Goal: Task Accomplishment & Management: Use online tool/utility

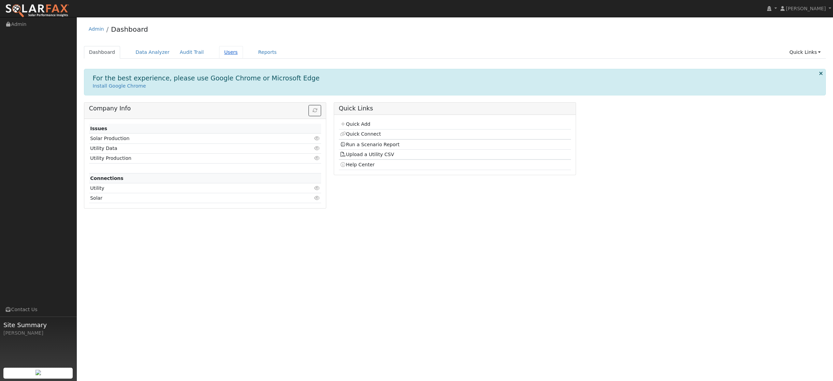
click at [223, 53] on link "Users" at bounding box center [231, 52] width 24 height 13
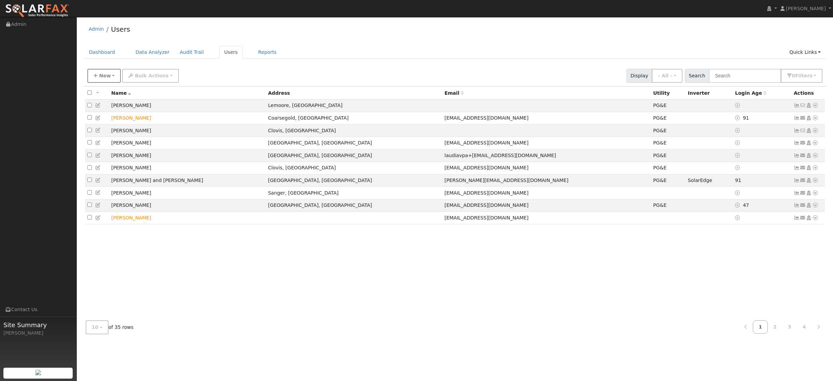
click at [104, 77] on span "New" at bounding box center [105, 75] width 12 height 5
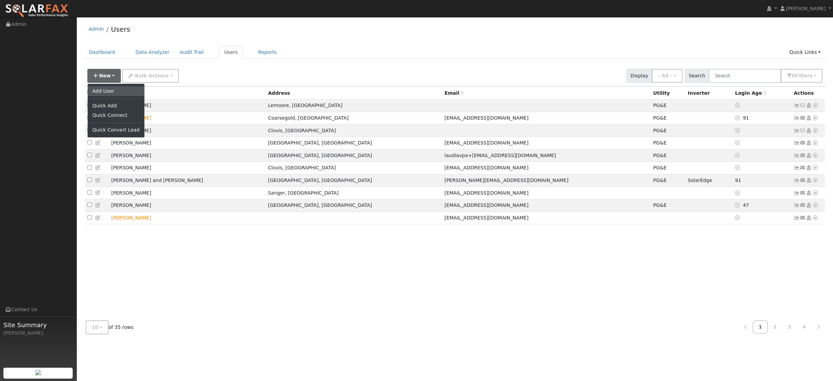
click at [96, 94] on link "Add User" at bounding box center [116, 91] width 57 height 10
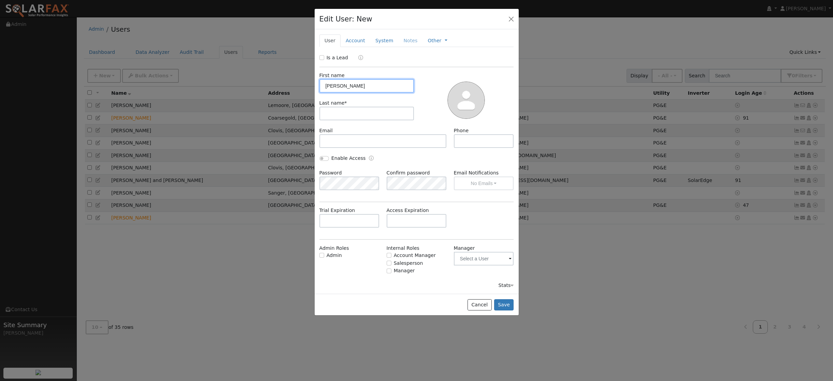
type input "Ernest"
type input "Jung"
type input "559-393-9513"
click at [503, 305] on button "Save" at bounding box center [504, 306] width 20 height 12
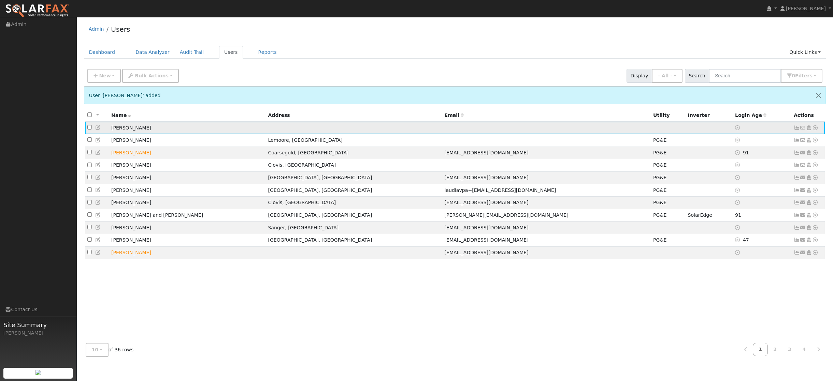
click at [814, 130] on icon at bounding box center [815, 128] width 6 height 5
click at [745, 182] on link "Utility" at bounding box center [744, 180] width 47 height 10
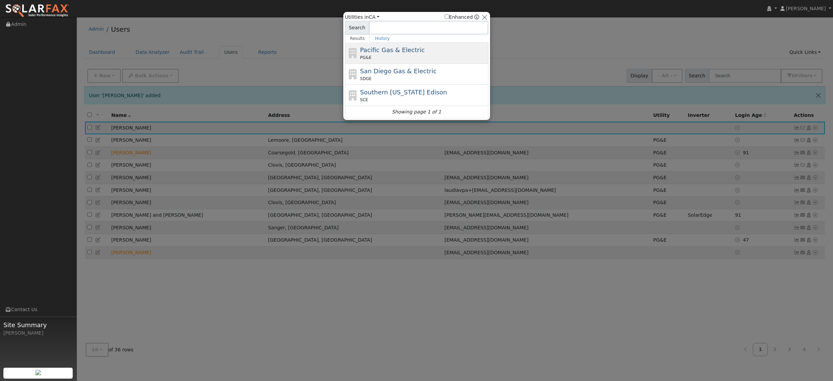
click at [364, 56] on span "PG&E" at bounding box center [365, 58] width 11 height 6
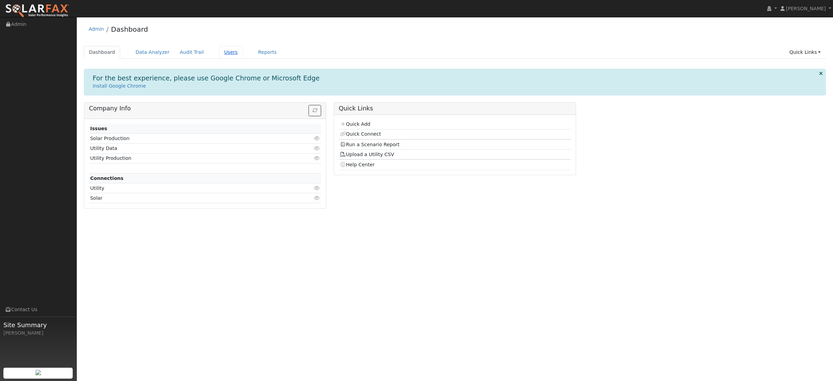
click at [226, 53] on link "Users" at bounding box center [231, 52] width 24 height 13
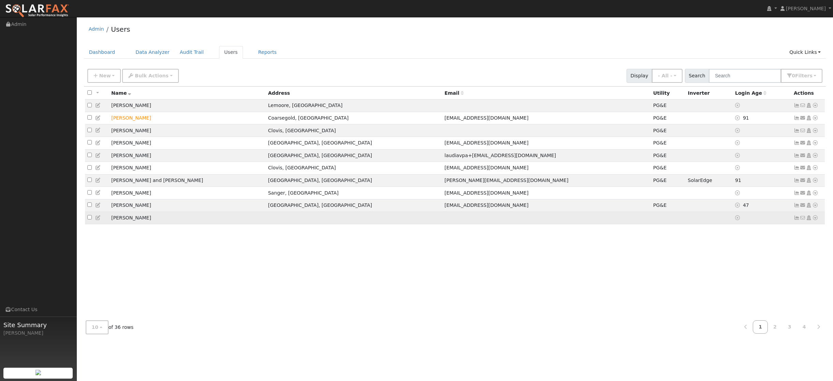
click at [815, 220] on icon at bounding box center [815, 218] width 6 height 5
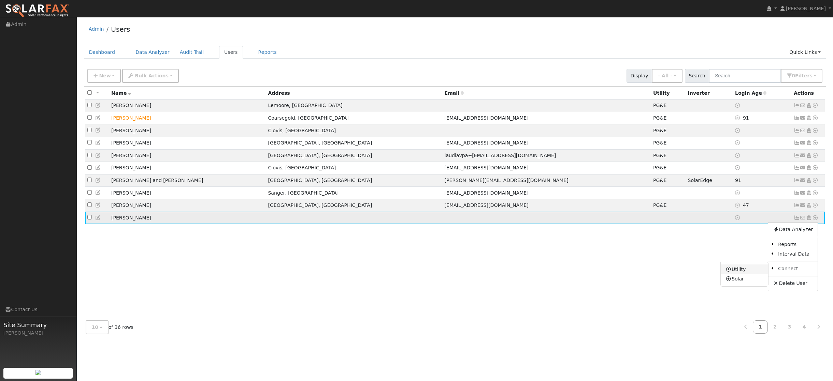
click at [741, 274] on link "Utility" at bounding box center [744, 270] width 47 height 10
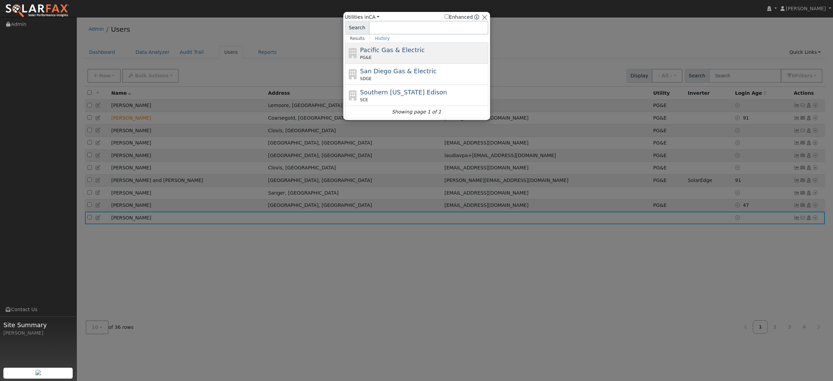
click at [386, 52] on span "Pacific Gas & Electric" at bounding box center [392, 49] width 64 height 7
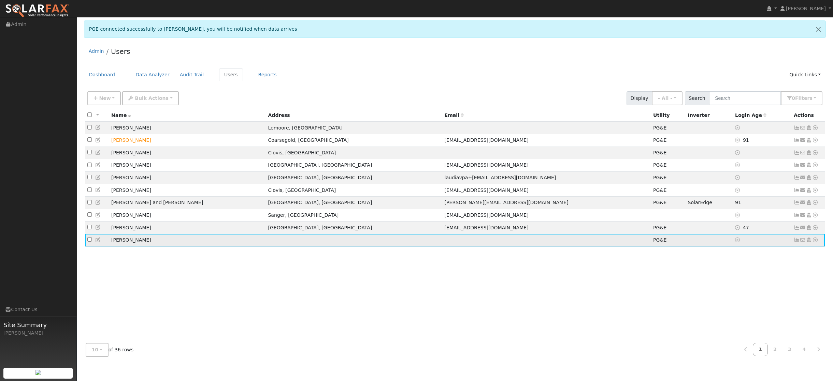
click at [815, 243] on icon at bounding box center [815, 240] width 6 height 5
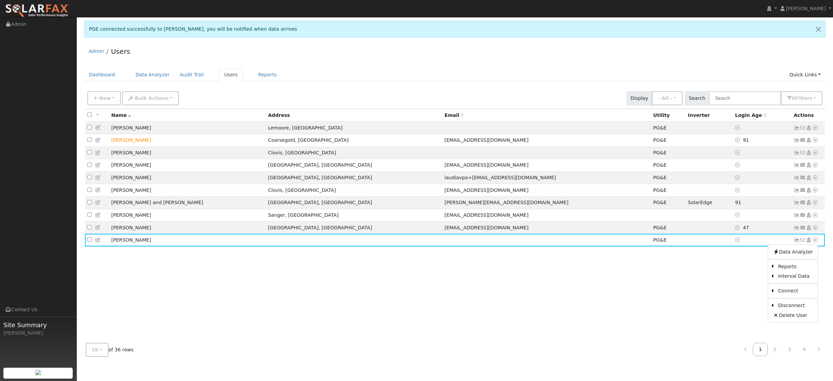
click at [750, 285] on div "All None All on page None on page Name Address Email Utility Inverter Login Age…" at bounding box center [455, 223] width 742 height 229
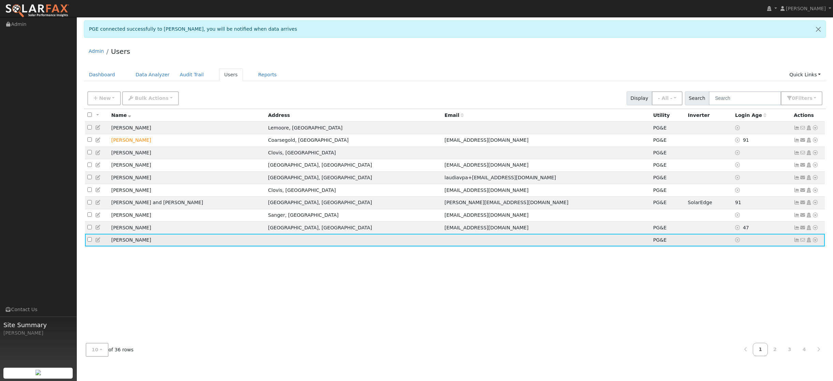
click at [797, 243] on icon at bounding box center [797, 240] width 6 height 5
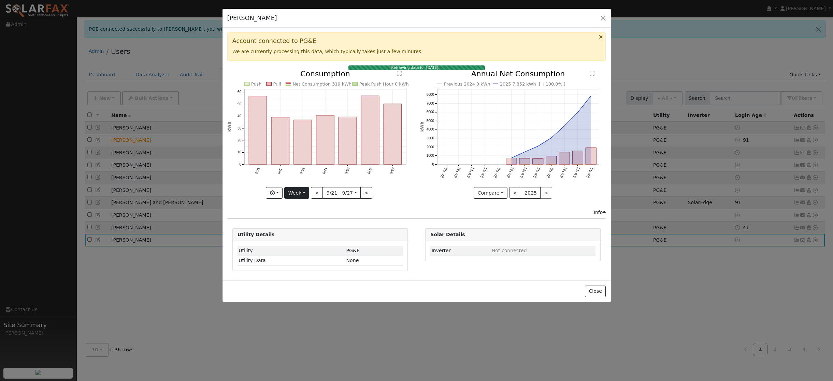
click at [305, 193] on button "Week" at bounding box center [296, 193] width 25 height 12
click at [304, 225] on link "Month" at bounding box center [308, 227] width 47 height 10
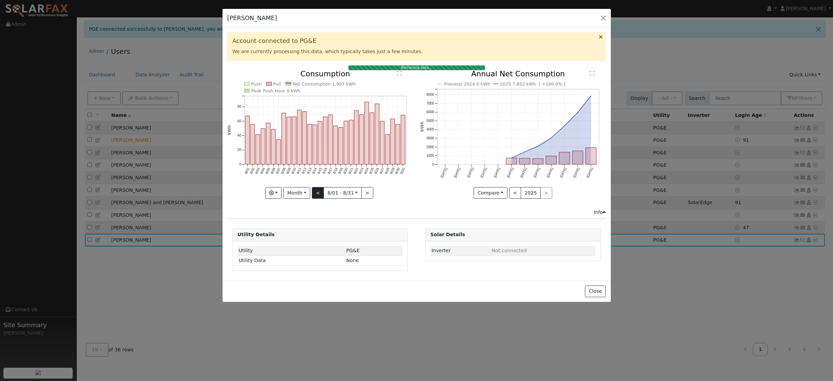
click at [320, 194] on button "<" at bounding box center [318, 193] width 12 height 12
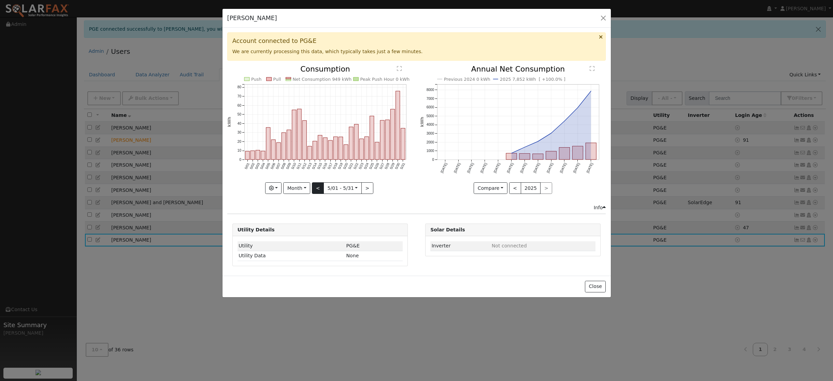
click at [318, 189] on button "<" at bounding box center [318, 189] width 12 height 12
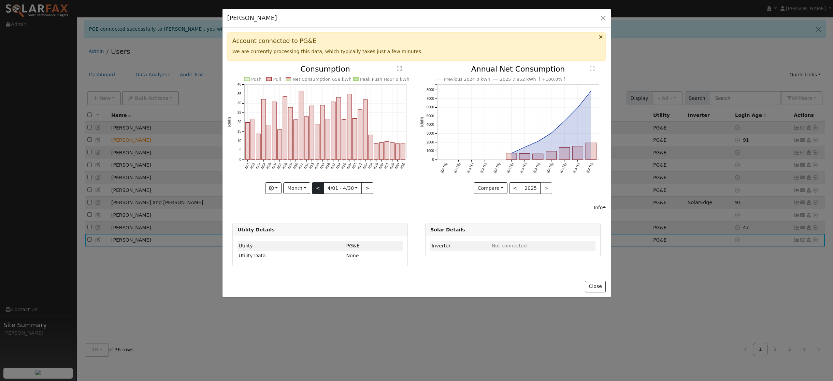
click at [318, 189] on button "<" at bounding box center [318, 189] width 12 height 12
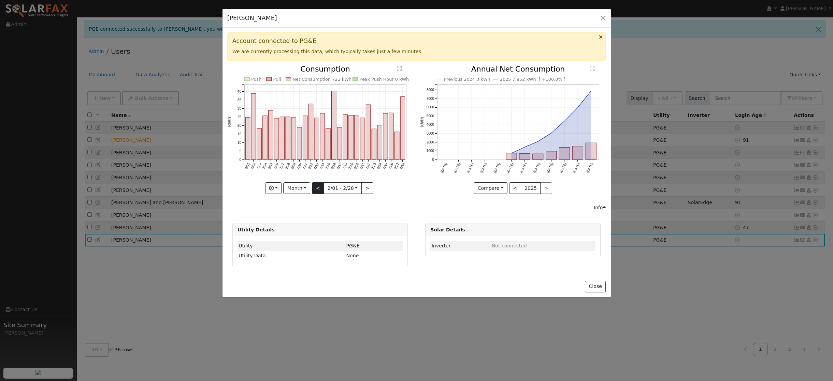
click at [318, 189] on button "<" at bounding box center [318, 189] width 12 height 12
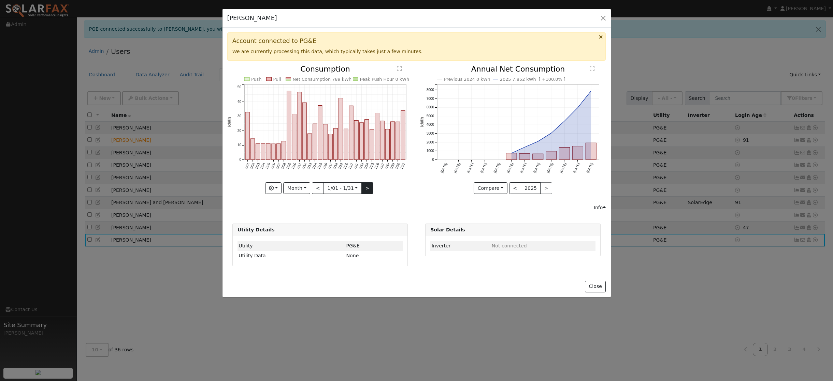
click at [365, 188] on button ">" at bounding box center [367, 189] width 12 height 12
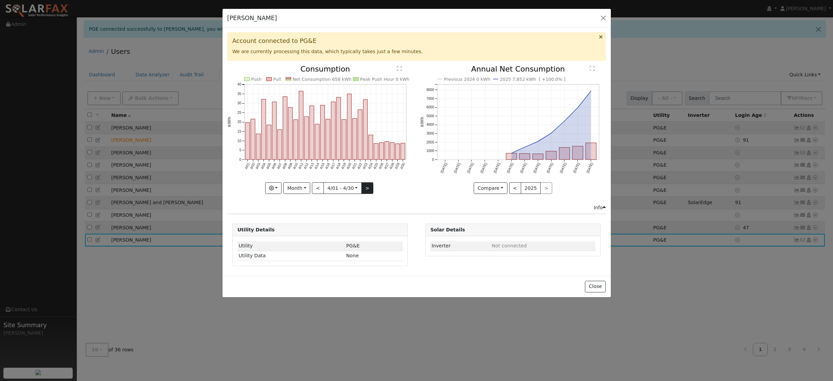
click at [365, 188] on button ">" at bounding box center [367, 189] width 12 height 12
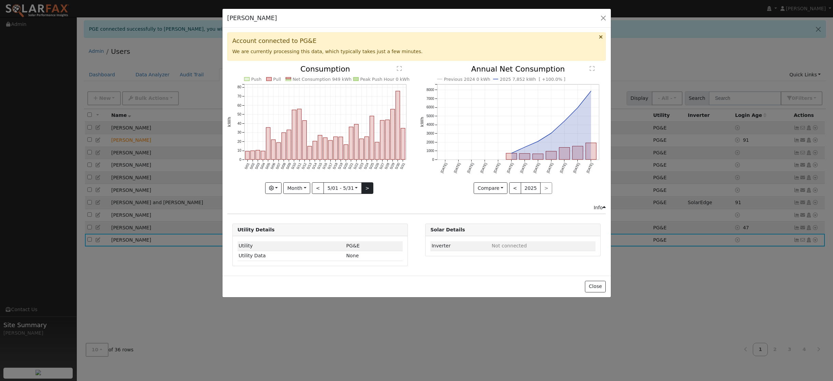
click at [365, 188] on button ">" at bounding box center [367, 189] width 12 height 12
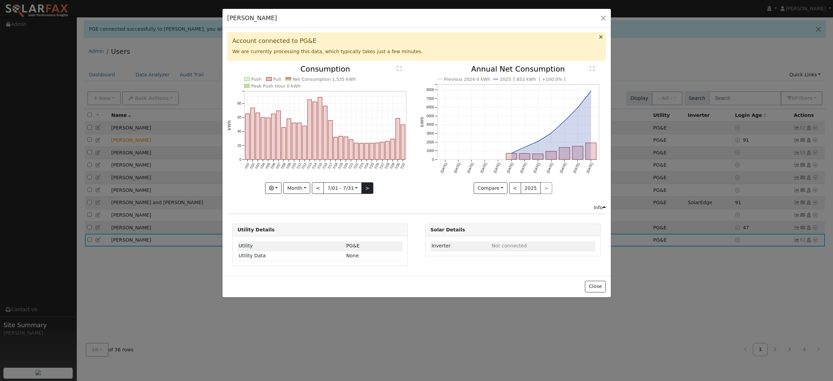
click at [365, 188] on button ">" at bounding box center [367, 189] width 12 height 12
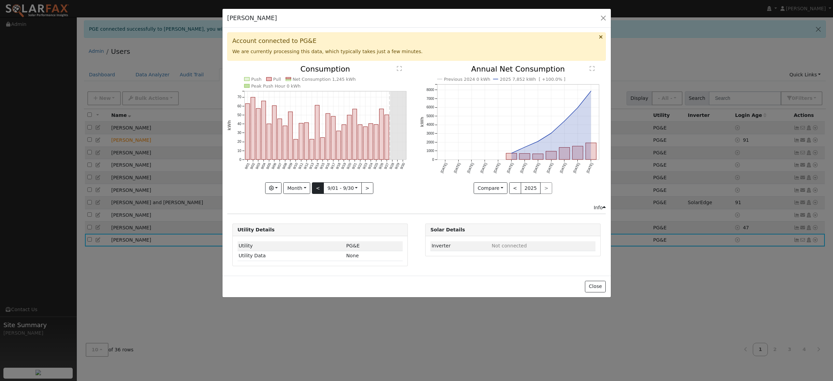
click at [317, 187] on button "<" at bounding box center [318, 189] width 12 height 12
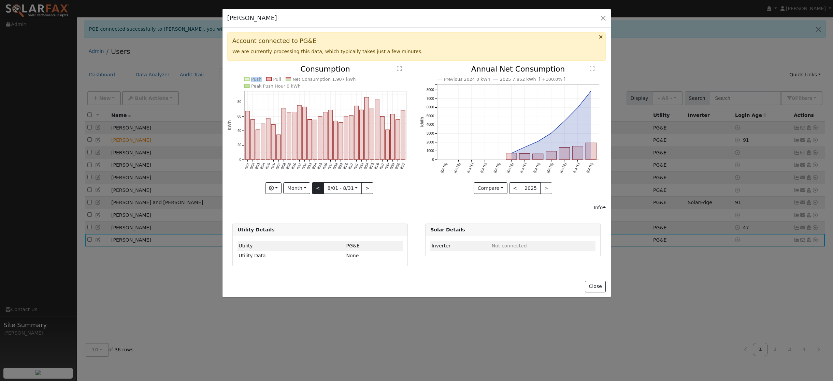
click at [317, 187] on div at bounding box center [320, 130] width 186 height 129
click at [317, 187] on button "<" at bounding box center [318, 189] width 12 height 12
click at [317, 187] on div "Push Pull Net Consumption 1,535 kWh Peak Push Hour 0 kWh 7/01 7/02 7/03 7/04 7/…" at bounding box center [320, 130] width 186 height 129
click at [317, 187] on button "<" at bounding box center [318, 189] width 12 height 12
click at [316, 187] on button "<" at bounding box center [318, 189] width 12 height 12
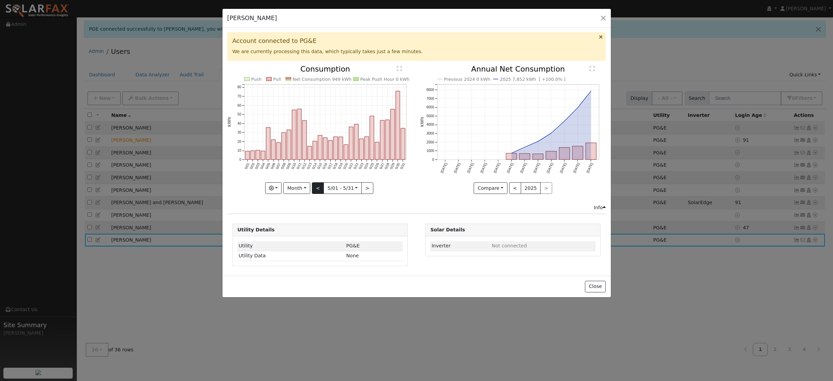
click at [316, 187] on button "<" at bounding box center [318, 189] width 12 height 12
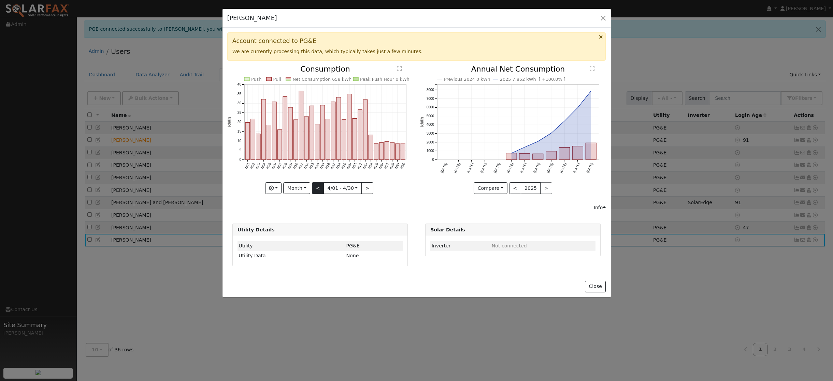
click at [316, 187] on div "Push Pull Net Consumption 658 kWh Peak Push Hour 0 kWh 4/01 4/02 4/03 4/04 4/05…" at bounding box center [320, 130] width 186 height 129
click at [316, 187] on button "<" at bounding box center [318, 189] width 12 height 12
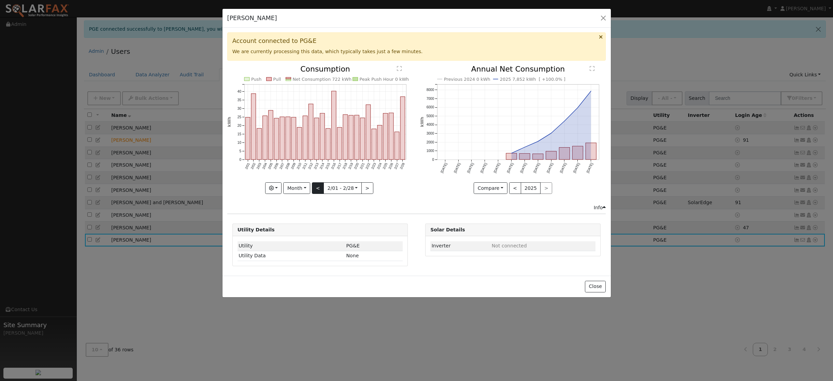
click at [316, 187] on button "<" at bounding box center [318, 189] width 12 height 12
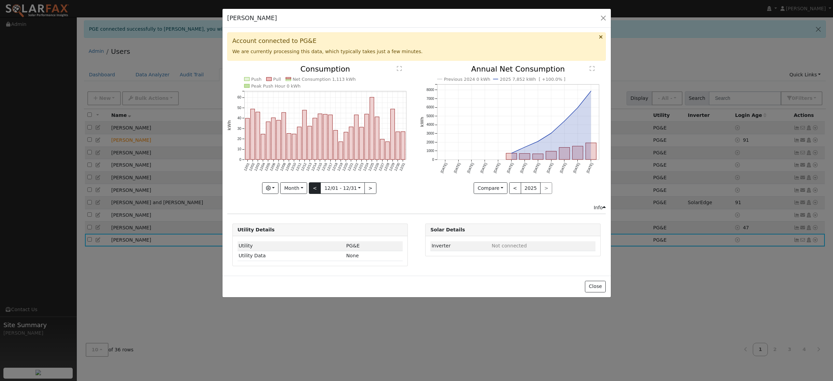
click at [316, 187] on button "<" at bounding box center [315, 189] width 12 height 12
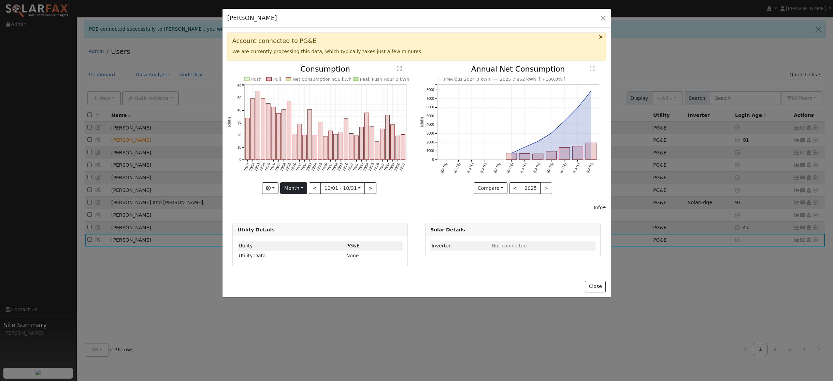
click at [303, 188] on button "Month" at bounding box center [293, 189] width 27 height 12
click at [294, 234] on link "Year" at bounding box center [303, 232] width 47 height 10
type input "[DATE]"
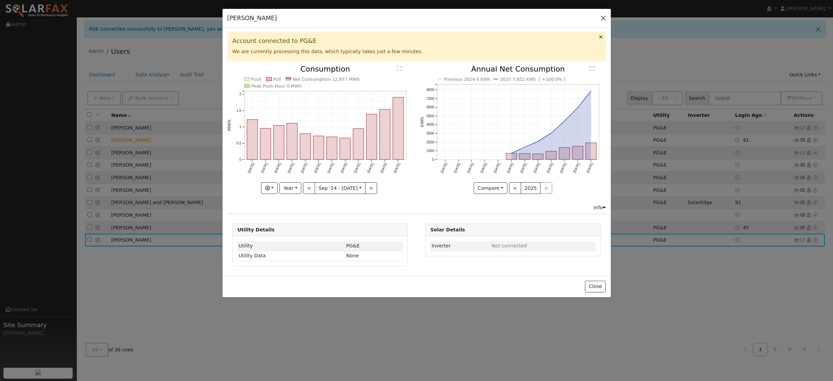
click at [605, 19] on button "button" at bounding box center [603, 18] width 10 height 10
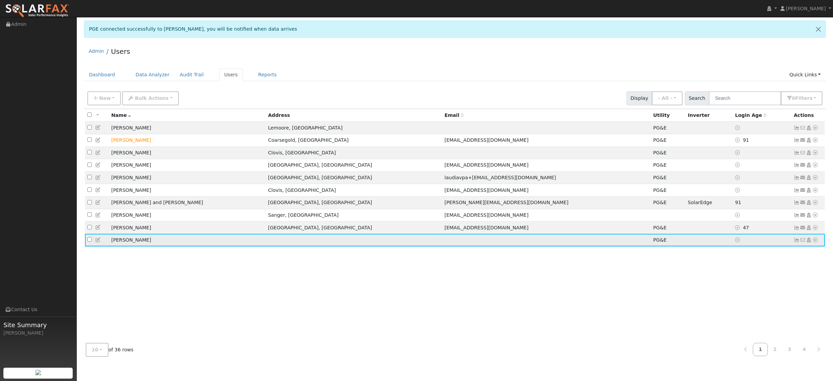
click at [816, 243] on icon at bounding box center [815, 240] width 6 height 5
click at [741, 282] on link "Import From CSV" at bounding box center [743, 278] width 50 height 10
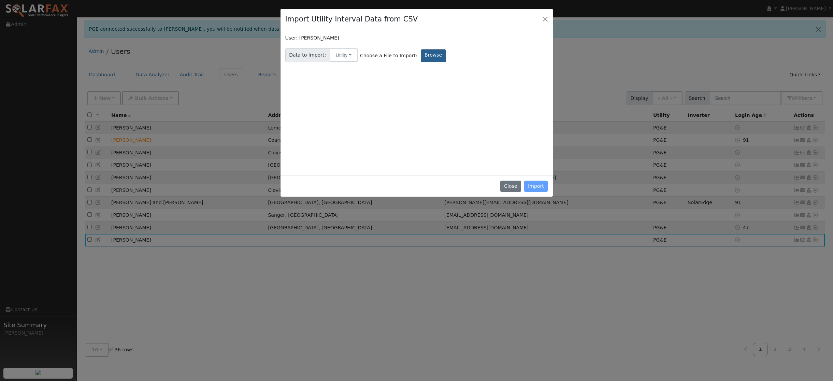
click at [426, 57] on label "Browse" at bounding box center [433, 55] width 25 height 13
click at [0, 0] on input "Browse" at bounding box center [0, 0] width 0 height 0
click at [545, 19] on button "Close" at bounding box center [545, 19] width 10 height 10
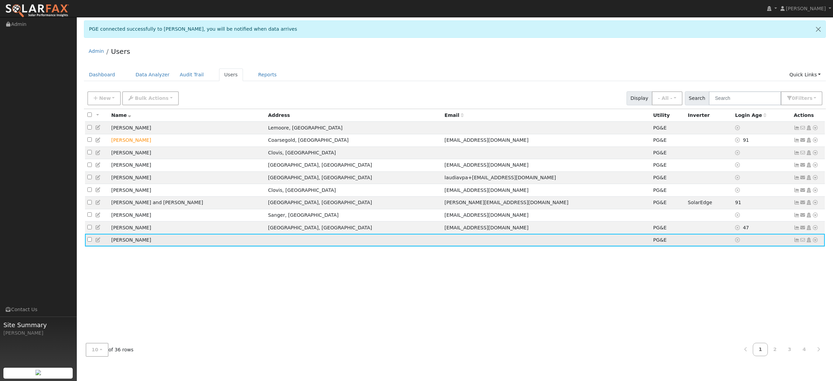
click at [818, 243] on icon at bounding box center [815, 240] width 6 height 5
click at [748, 292] on link "Export to CSV" at bounding box center [743, 287] width 50 height 10
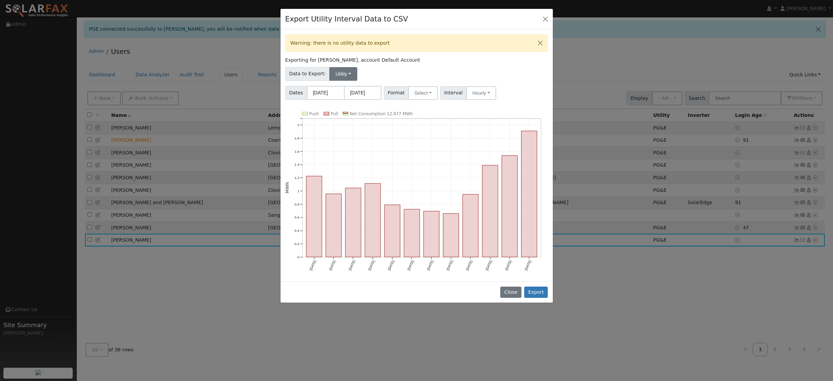
click at [347, 74] on button "Utility" at bounding box center [343, 74] width 28 height 14
click at [341, 88] on link "Utility" at bounding box center [349, 89] width 47 height 10
click at [431, 93] on button "Select" at bounding box center [423, 93] width 30 height 14
click at [421, 171] on link "OpenSolar" at bounding box center [431, 171] width 49 height 10
click at [538, 294] on button "Export" at bounding box center [536, 293] width 24 height 12
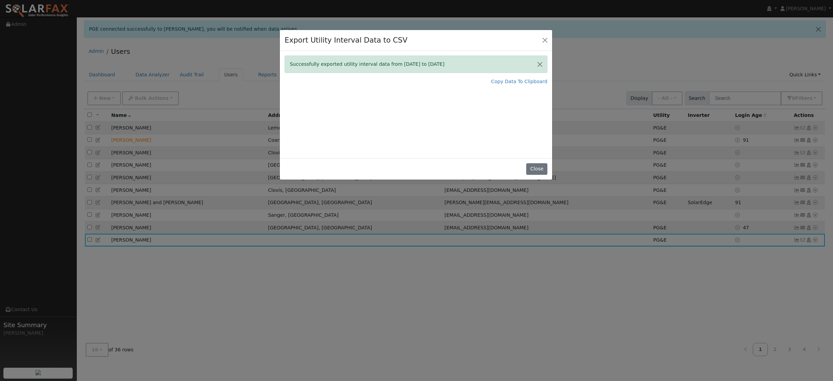
drag, startPoint x: 471, startPoint y: 26, endPoint x: 470, endPoint y: 47, distance: 21.2
click at [470, 47] on div "Export Utility Interval Data to CSV" at bounding box center [416, 40] width 272 height 21
click at [513, 82] on link "Copy Data To Clipboard" at bounding box center [519, 81] width 56 height 7
